Goal: Obtain resource: Download file/media

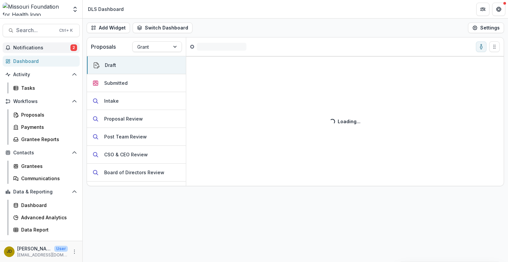
click at [39, 47] on span "Notifications" at bounding box center [41, 48] width 57 height 6
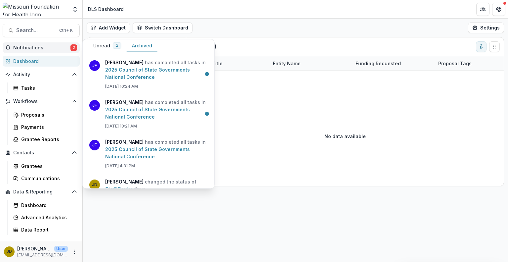
click at [147, 46] on button "Archived" at bounding box center [142, 45] width 31 height 13
drag, startPoint x: 211, startPoint y: 72, endPoint x: 212, endPoint y: 90, distance: 17.9
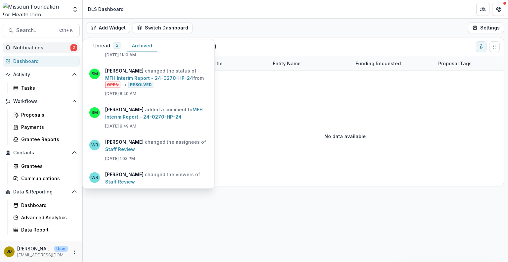
scroll to position [342, 0]
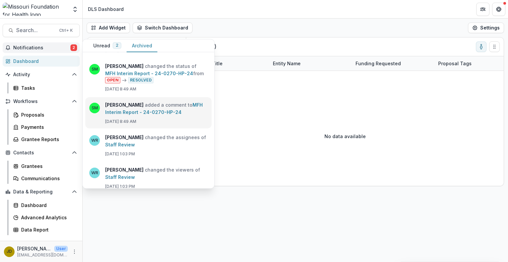
click at [165, 109] on link "MFH Interim Report - 24-0270-HP-24" at bounding box center [154, 108] width 98 height 13
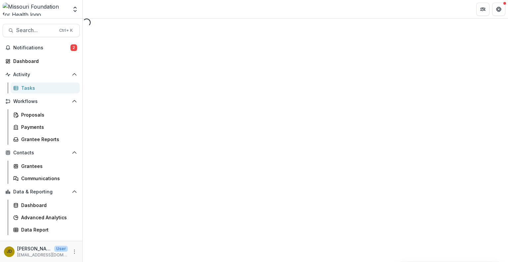
select select "********"
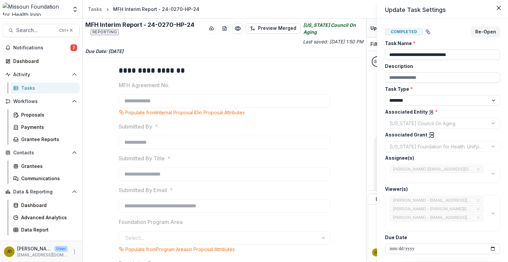
drag, startPoint x: 364, startPoint y: 81, endPoint x: 371, endPoint y: 123, distance: 42.8
click at [371, 123] on div "**********" at bounding box center [254, 131] width 508 height 262
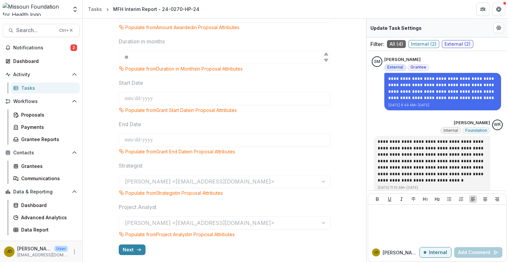
scroll to position [346, 0]
click at [133, 252] on button "Next" at bounding box center [132, 248] width 27 height 11
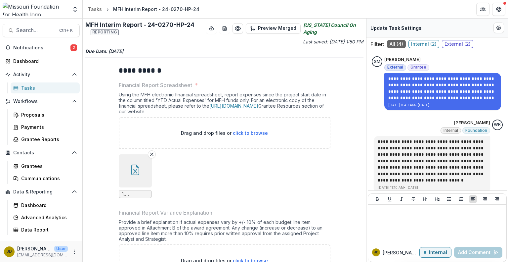
scroll to position [30, 0]
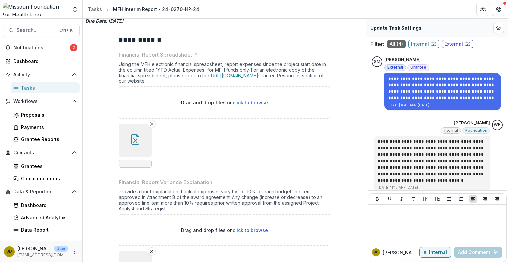
click at [136, 141] on icon "button" at bounding box center [135, 139] width 11 height 11
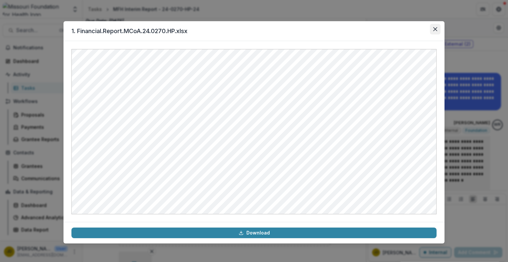
click at [435, 27] on icon "Close" at bounding box center [435, 29] width 4 height 4
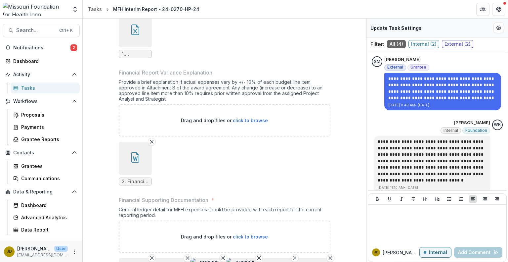
scroll to position [143, 0]
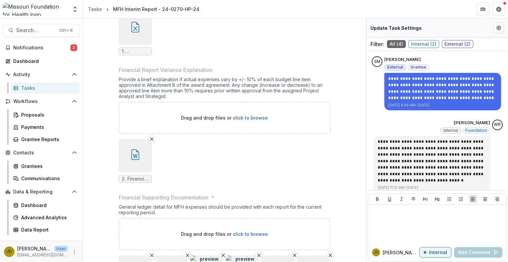
click at [134, 156] on icon "button" at bounding box center [135, 154] width 11 height 11
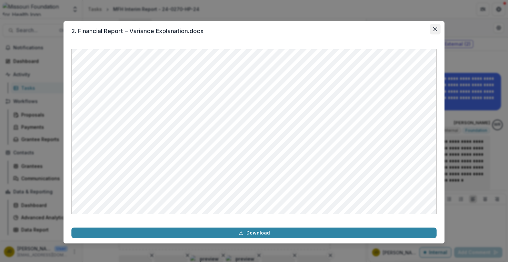
click at [437, 28] on icon "Close" at bounding box center [435, 29] width 4 height 4
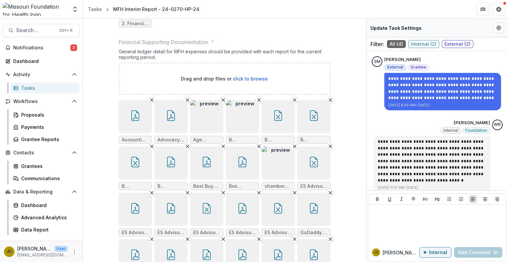
scroll to position [300, 0]
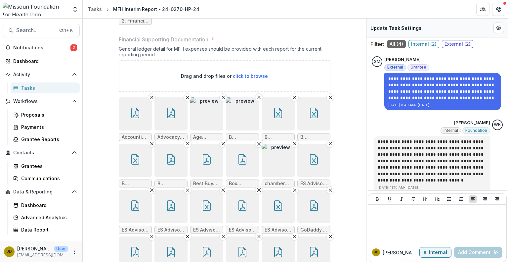
click at [245, 119] on img "button" at bounding box center [242, 113] width 33 height 33
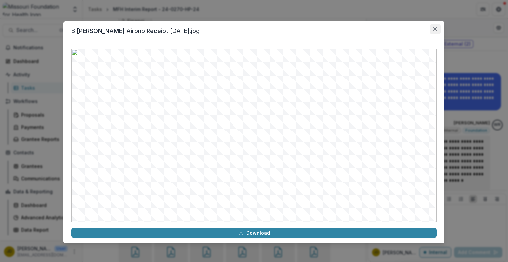
click at [435, 30] on icon "Close" at bounding box center [435, 29] width 4 height 4
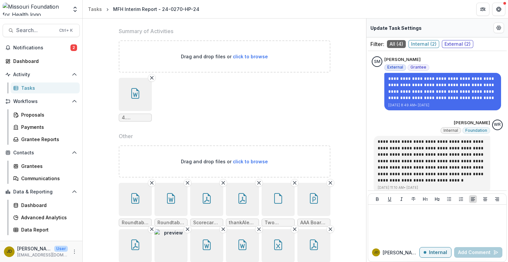
scroll to position [657, 0]
click at [136, 91] on icon "button" at bounding box center [135, 92] width 11 height 11
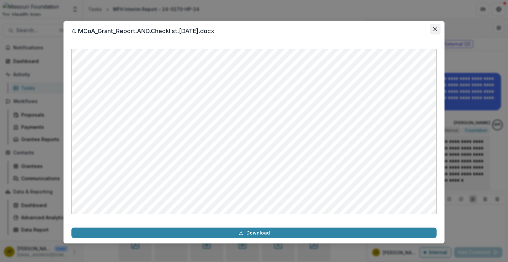
click at [437, 30] on button "Close" at bounding box center [435, 29] width 11 height 11
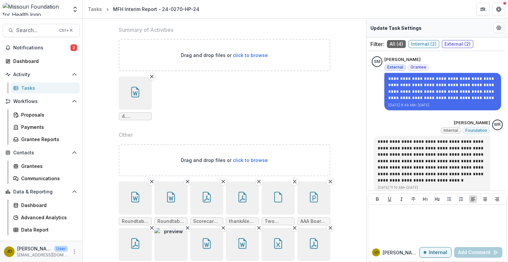
scroll to position [951, 0]
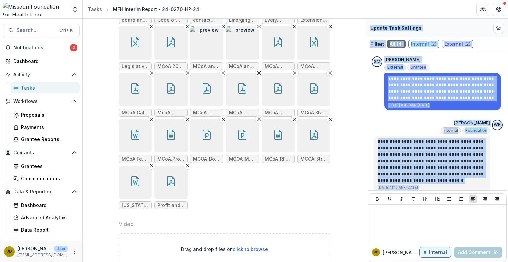
drag, startPoint x: 366, startPoint y: 214, endPoint x: 365, endPoint y: 238, distance: 23.5
click at [365, 238] on div "**********" at bounding box center [295, 140] width 425 height 243
drag, startPoint x: 366, startPoint y: 211, endPoint x: 363, endPoint y: 194, distance: 16.5
click at [363, 194] on div "**********" at bounding box center [295, 140] width 425 height 243
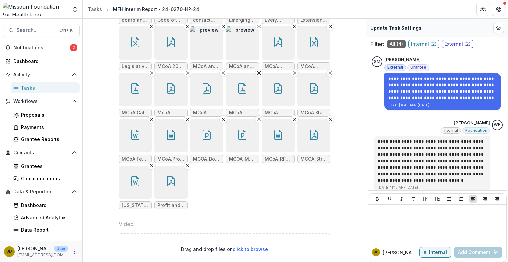
drag, startPoint x: 364, startPoint y: 225, endPoint x: 363, endPoint y: 207, distance: 17.2
click at [363, 207] on div "**********" at bounding box center [224, 140] width 283 height 243
drag, startPoint x: 366, startPoint y: 209, endPoint x: 365, endPoint y: 191, distance: 18.2
click at [365, 191] on div "**********" at bounding box center [295, 140] width 425 height 243
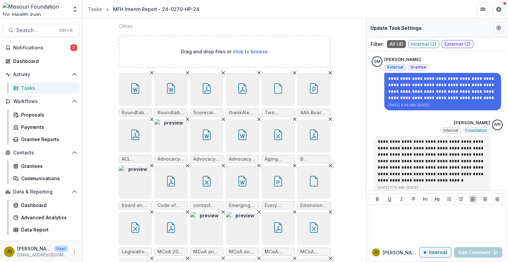
scroll to position [739, 0]
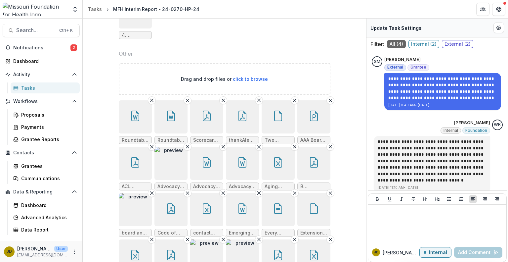
click at [142, 118] on button "button" at bounding box center [135, 116] width 33 height 33
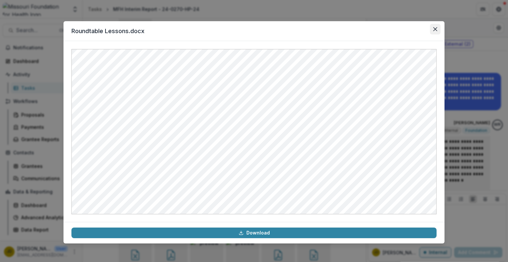
click at [436, 27] on icon "Close" at bounding box center [435, 29] width 4 height 4
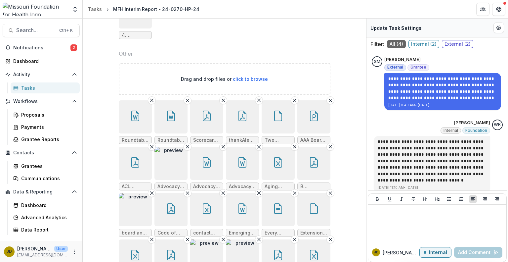
click at [171, 119] on icon "button" at bounding box center [171, 115] width 8 height 11
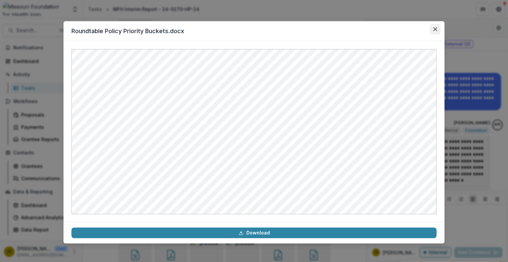
click at [435, 27] on icon "Close" at bounding box center [435, 29] width 4 height 4
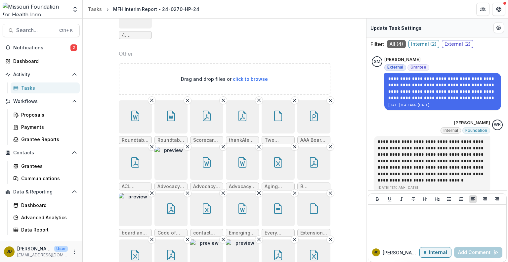
click at [208, 117] on icon "button" at bounding box center [206, 115] width 11 height 11
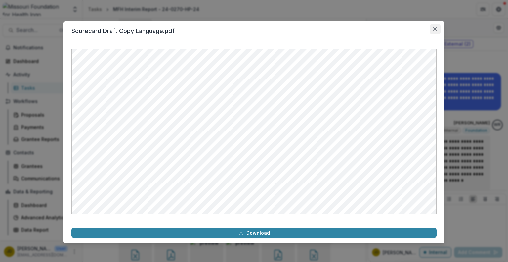
click at [437, 28] on icon "Close" at bounding box center [435, 29] width 4 height 4
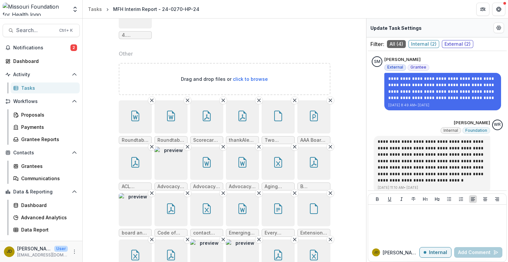
click at [245, 119] on button "button" at bounding box center [242, 116] width 33 height 33
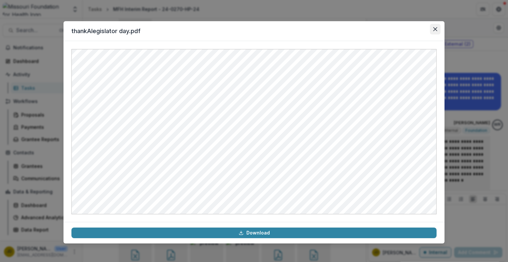
click at [437, 27] on icon "Close" at bounding box center [435, 29] width 4 height 4
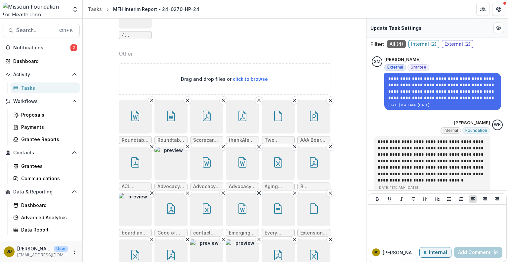
click at [123, 211] on img "button" at bounding box center [135, 209] width 33 height 33
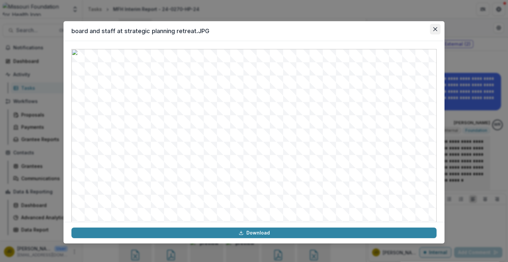
click at [435, 29] on icon "Close" at bounding box center [435, 29] width 4 height 4
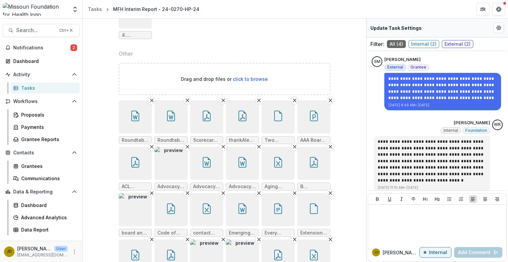
click at [239, 244] on img "button" at bounding box center [242, 255] width 33 height 33
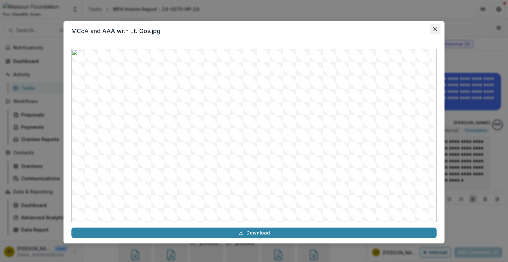
click at [434, 26] on button "Close" at bounding box center [435, 29] width 11 height 11
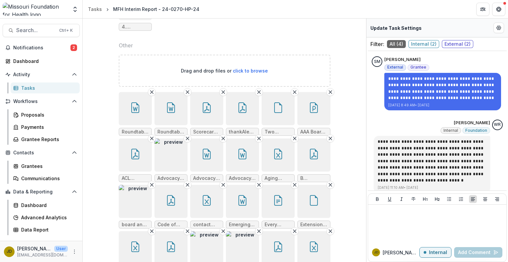
click at [204, 242] on img "button" at bounding box center [206, 247] width 33 height 33
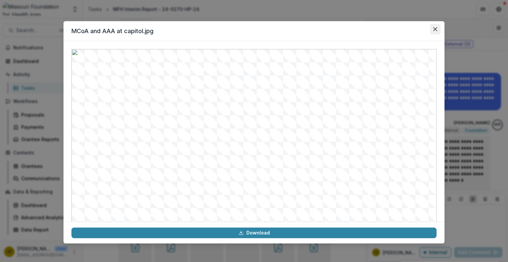
click at [435, 28] on icon "Close" at bounding box center [435, 29] width 4 height 4
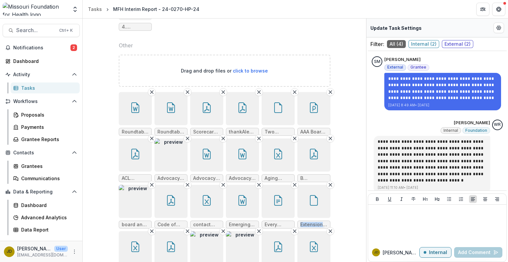
drag, startPoint x: 364, startPoint y: 202, endPoint x: 365, endPoint y: 228, distance: 26.2
click at [365, 228] on div "**********" at bounding box center [224, 140] width 283 height 243
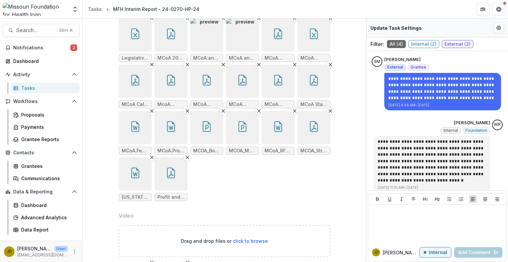
click at [136, 176] on button "button" at bounding box center [135, 173] width 33 height 33
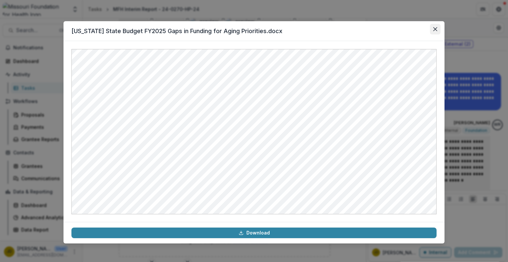
click at [435, 29] on icon "Close" at bounding box center [435, 29] width 4 height 4
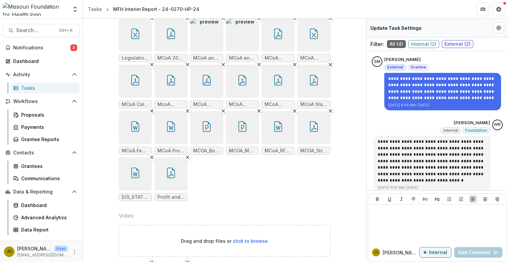
click at [314, 85] on button "button" at bounding box center [313, 80] width 33 height 33
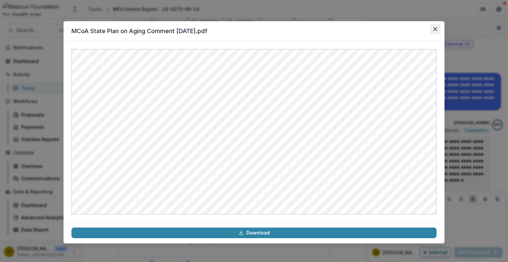
click at [433, 26] on button "Close" at bounding box center [435, 29] width 11 height 11
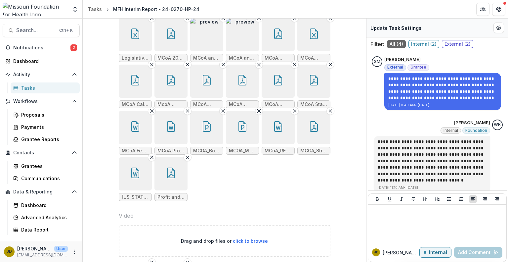
click at [276, 128] on icon "button" at bounding box center [278, 126] width 11 height 11
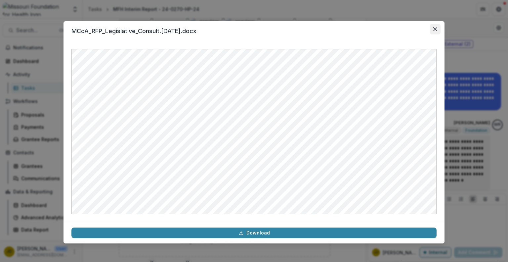
click at [436, 29] on icon "Close" at bounding box center [435, 29] width 4 height 4
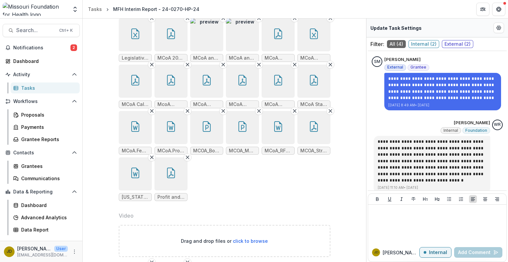
drag, startPoint x: 507, startPoint y: 142, endPoint x: 506, endPoint y: 162, distance: 20.5
click at [506, 162] on div "**********" at bounding box center [437, 158] width 142 height 243
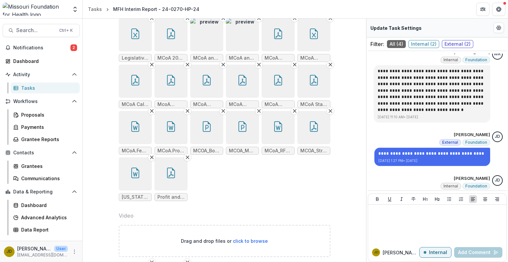
scroll to position [72, 0]
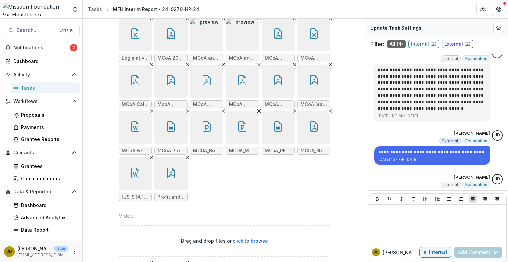
click at [172, 42] on button "button" at bounding box center [170, 34] width 33 height 33
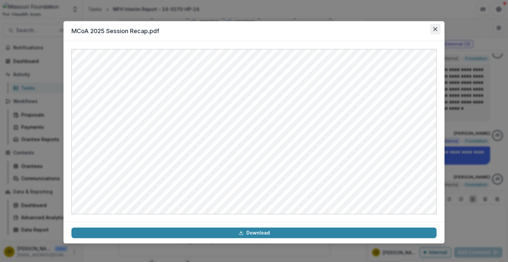
click at [434, 28] on icon "Close" at bounding box center [435, 29] width 4 height 4
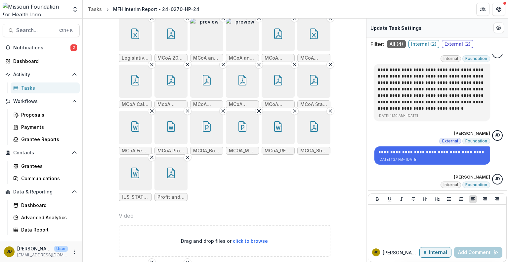
scroll to position [957, 0]
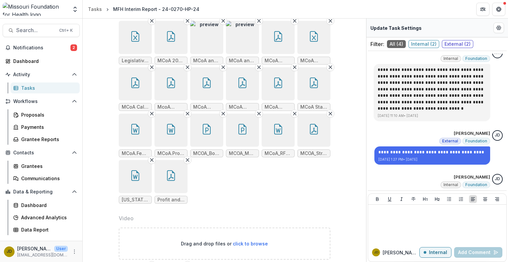
click at [316, 77] on icon "button" at bounding box center [314, 82] width 11 height 11
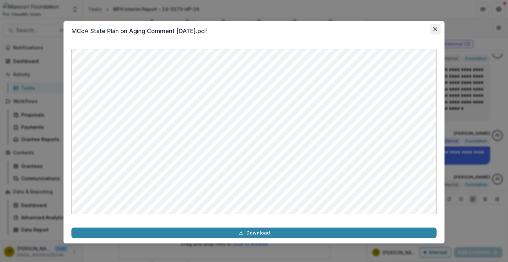
click at [435, 30] on icon "Close" at bounding box center [435, 29] width 4 height 4
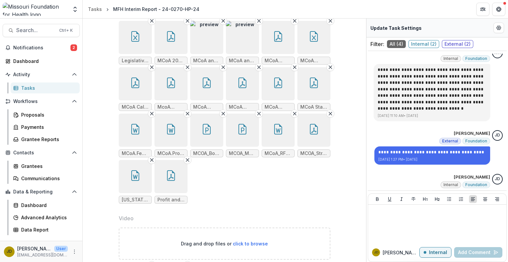
click at [141, 124] on button "button" at bounding box center [135, 129] width 33 height 33
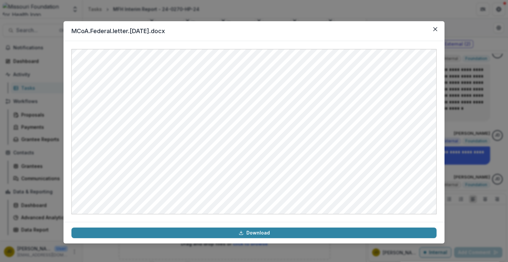
click at [311, 253] on div "MCoA.Federal.letter.[DATE].docx Download" at bounding box center [254, 131] width 508 height 262
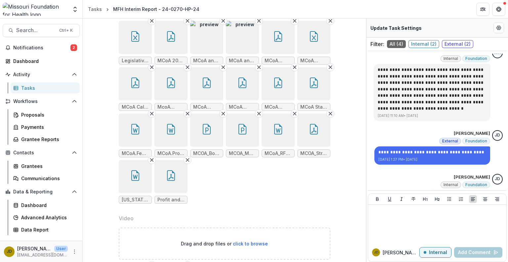
click at [131, 136] on button "button" at bounding box center [135, 129] width 33 height 33
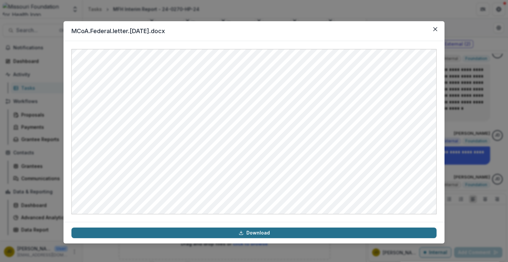
click at [280, 233] on link "Download" at bounding box center [253, 232] width 365 height 11
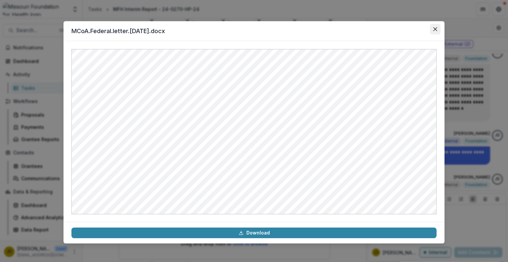
click at [436, 29] on icon "Close" at bounding box center [435, 29] width 4 height 4
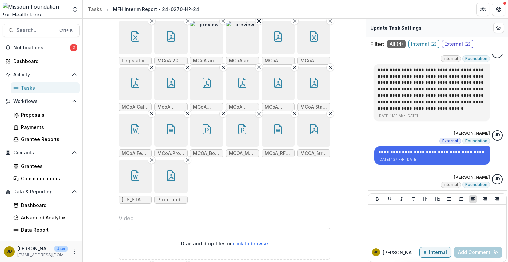
click at [171, 125] on icon "button" at bounding box center [171, 129] width 11 height 11
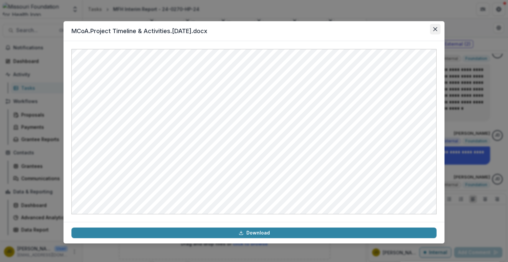
click at [432, 29] on button "Close" at bounding box center [435, 29] width 11 height 11
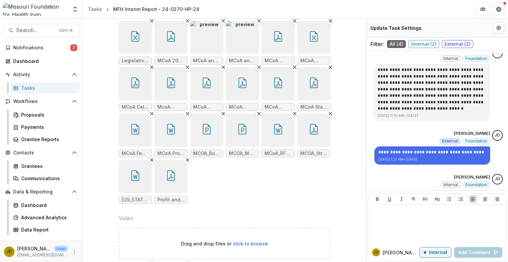
click at [213, 130] on button "button" at bounding box center [206, 129] width 33 height 33
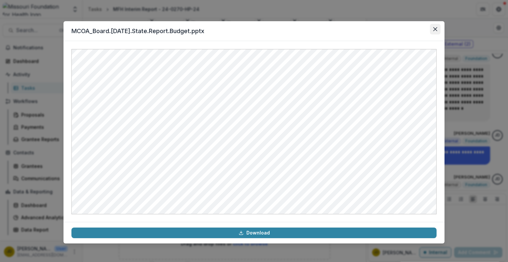
click at [436, 28] on icon "Close" at bounding box center [435, 29] width 4 height 4
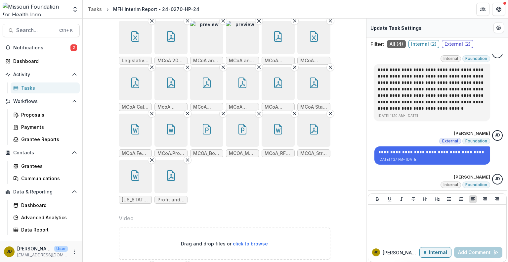
click at [248, 130] on button "button" at bounding box center [242, 129] width 33 height 33
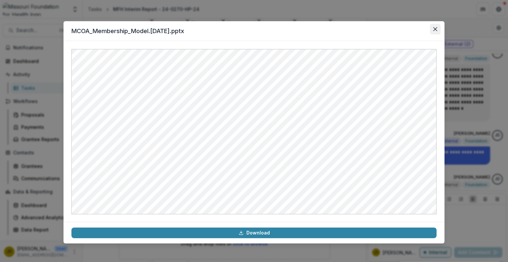
click at [438, 30] on button "Close" at bounding box center [435, 29] width 11 height 11
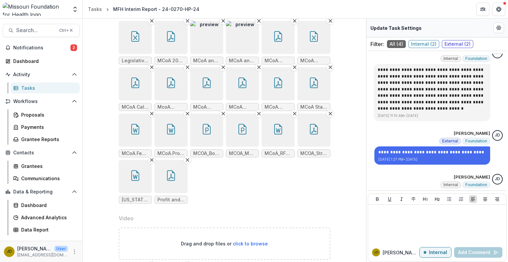
click at [276, 127] on icon "button" at bounding box center [278, 129] width 11 height 11
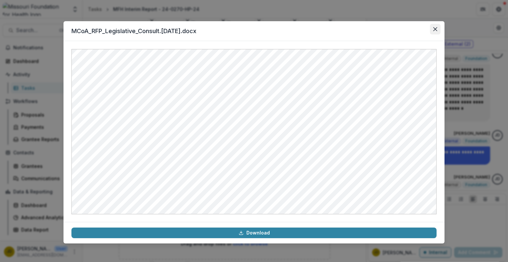
click at [435, 32] on button "Close" at bounding box center [435, 29] width 11 height 11
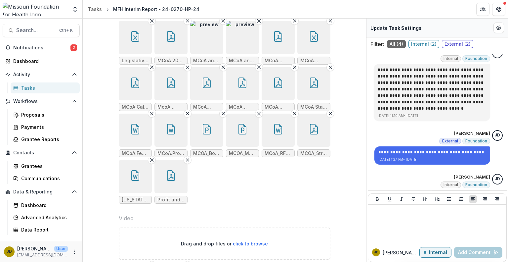
click at [312, 135] on button "button" at bounding box center [313, 129] width 33 height 33
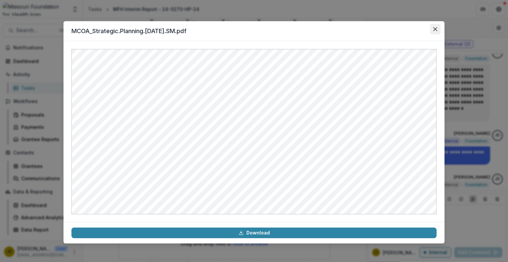
click at [435, 30] on icon "Close" at bounding box center [435, 29] width 4 height 4
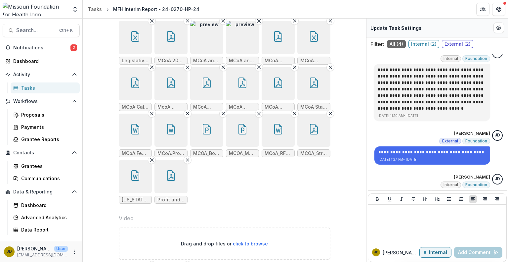
click at [132, 180] on button "button" at bounding box center [135, 176] width 33 height 33
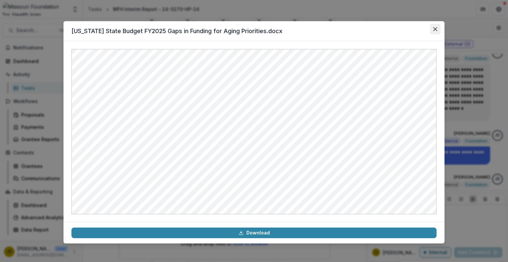
click at [437, 28] on icon "Close" at bounding box center [435, 29] width 4 height 4
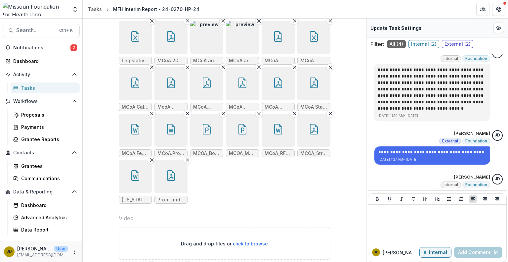
click at [136, 84] on icon "button" at bounding box center [135, 82] width 11 height 11
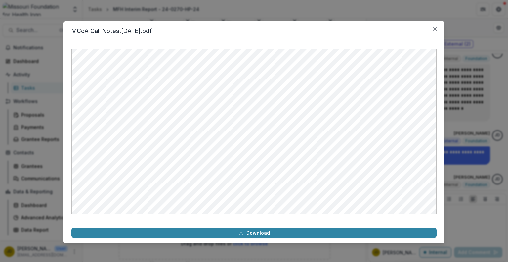
click at [307, 219] on div at bounding box center [254, 131] width 381 height 181
click at [438, 31] on button "Close" at bounding box center [435, 29] width 11 height 11
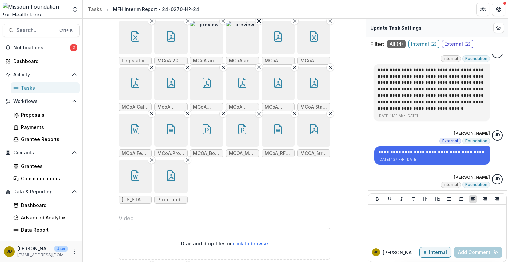
click at [276, 84] on icon "button" at bounding box center [278, 84] width 5 height 6
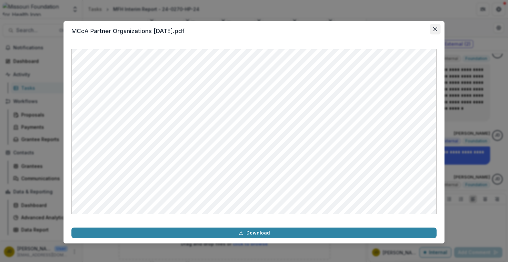
click at [438, 28] on button "Close" at bounding box center [435, 29] width 11 height 11
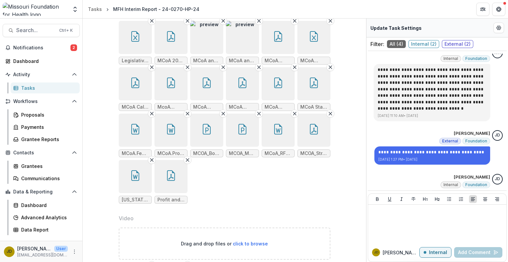
click at [140, 181] on button "button" at bounding box center [135, 176] width 33 height 33
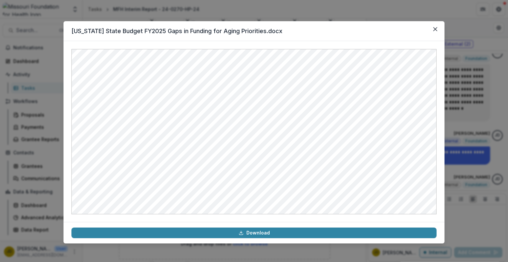
click at [283, 216] on div at bounding box center [254, 131] width 381 height 181
click at [433, 28] on button "Close" at bounding box center [435, 29] width 11 height 11
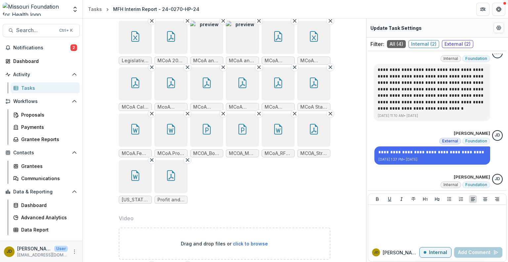
click at [310, 128] on icon "button" at bounding box center [314, 129] width 11 height 11
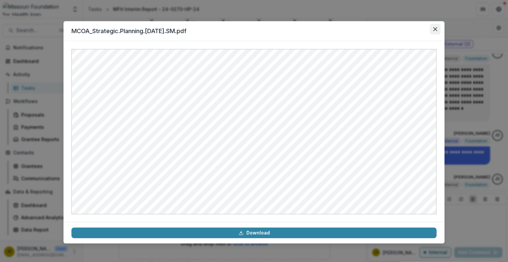
click at [437, 31] on button "Close" at bounding box center [435, 29] width 11 height 11
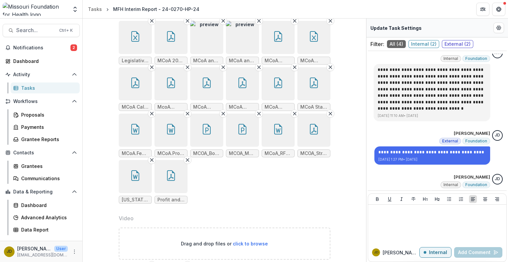
drag, startPoint x: 366, startPoint y: 206, endPoint x: 365, endPoint y: 168, distance: 38.0
click at [365, 168] on div "**********" at bounding box center [295, 140] width 425 height 243
click at [306, 199] on ul "Roundtable Lessons.docx Roundtable Policy Priority Buckets.docx Scorecard Draft…" at bounding box center [225, 42] width 212 height 321
